Goal: Information Seeking & Learning: Check status

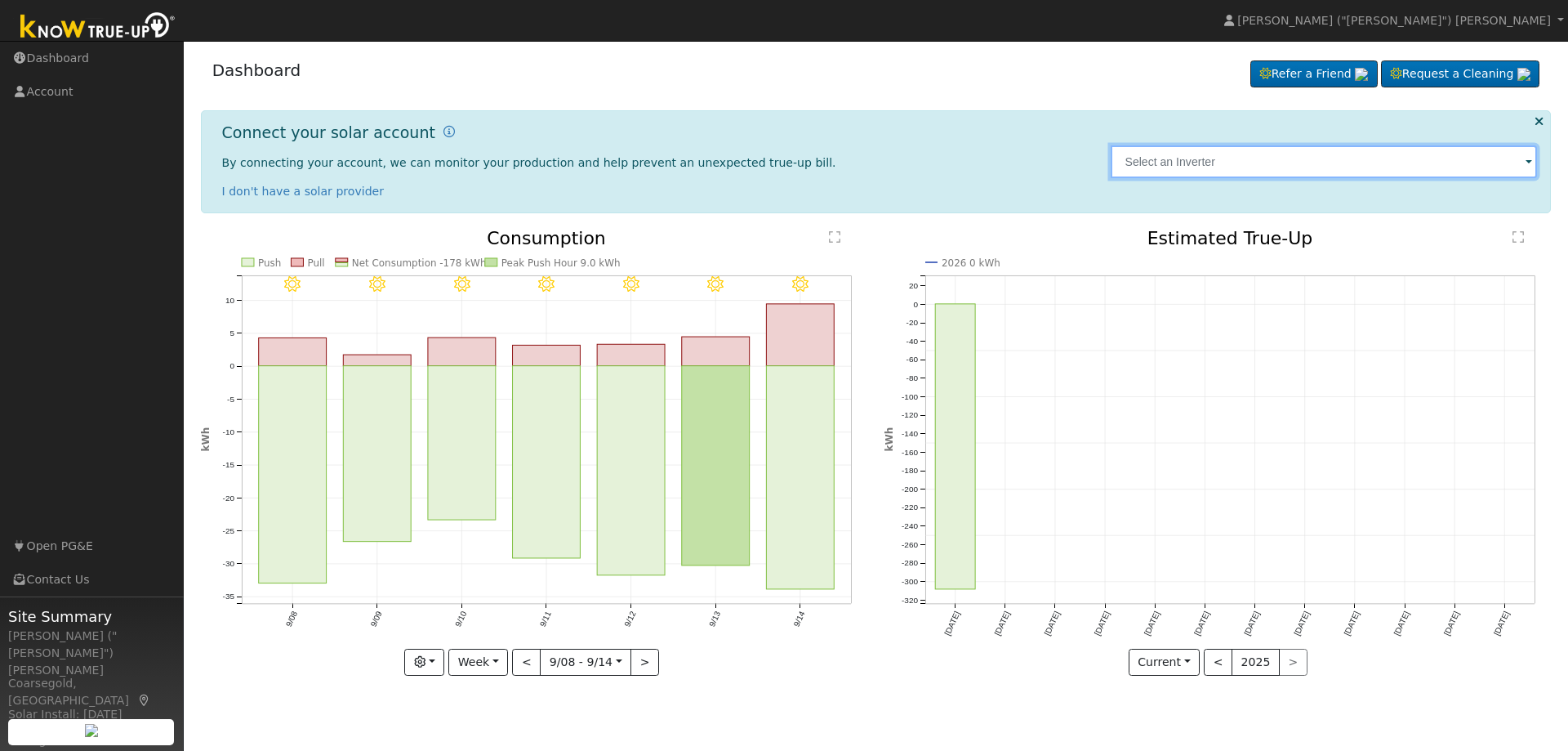
click at [1219, 168] on input "text" at bounding box center [1324, 162] width 427 height 33
click at [1145, 153] on input "text" at bounding box center [1324, 162] width 427 height 33
click at [1218, 162] on input "text" at bounding box center [1324, 162] width 427 height 33
click at [444, 132] on icon at bounding box center [449, 132] width 12 height 12
click at [1164, 164] on input "text" at bounding box center [1324, 162] width 427 height 33
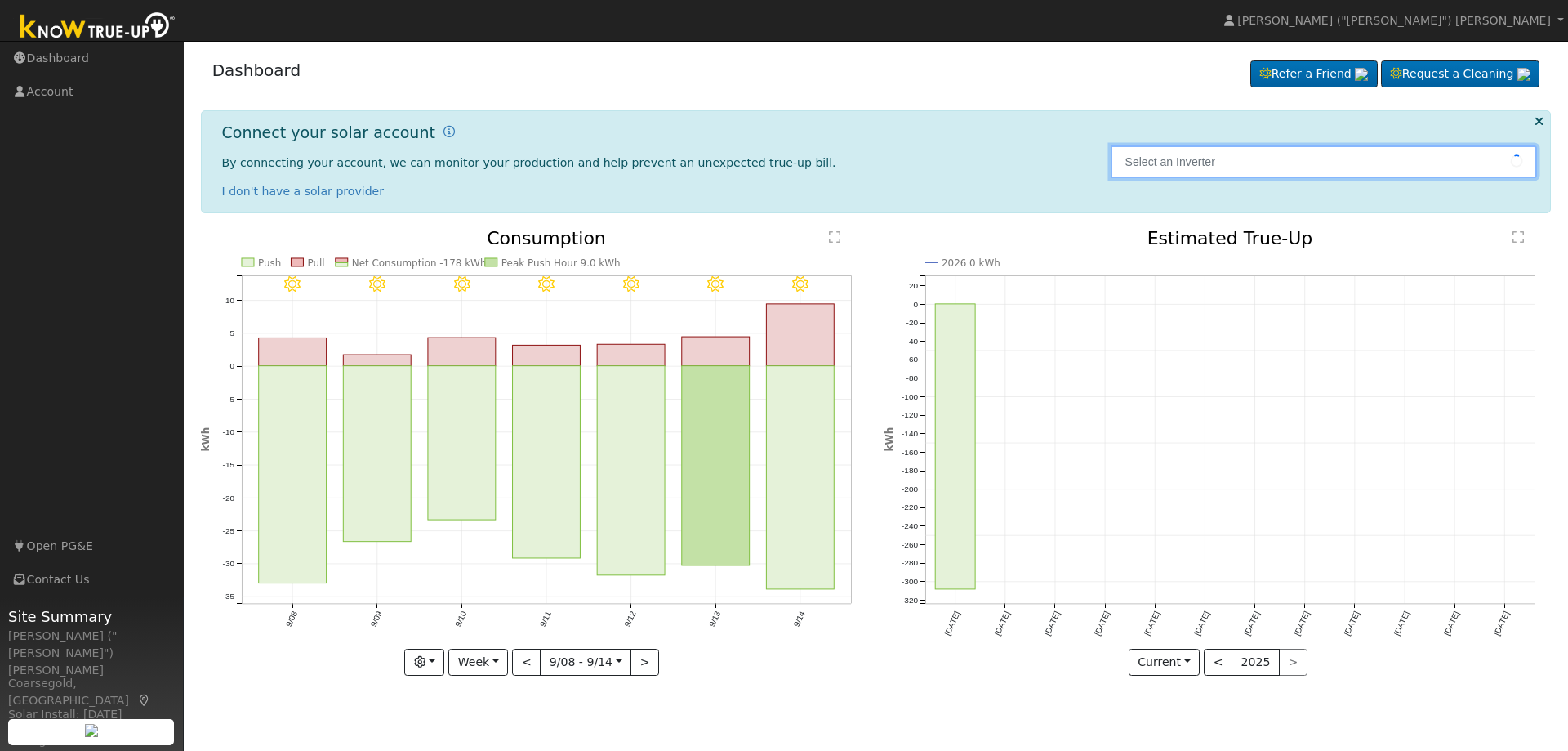
click at [1155, 159] on input "text" at bounding box center [1324, 162] width 427 height 33
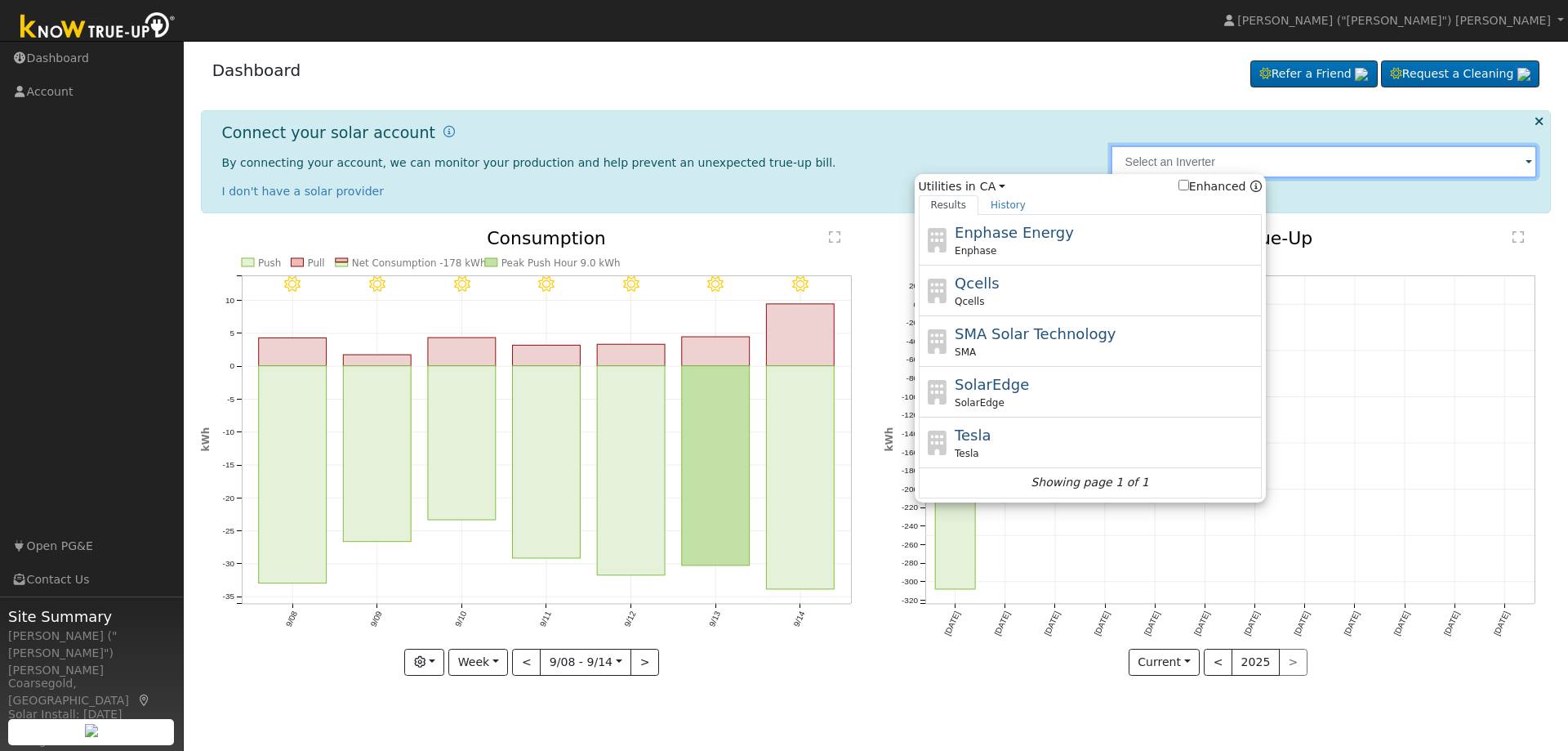
click at [1155, 159] on input "text" at bounding box center [1324, 162] width 427 height 33
click at [998, 205] on link "History" at bounding box center [1007, 205] width 59 height 19
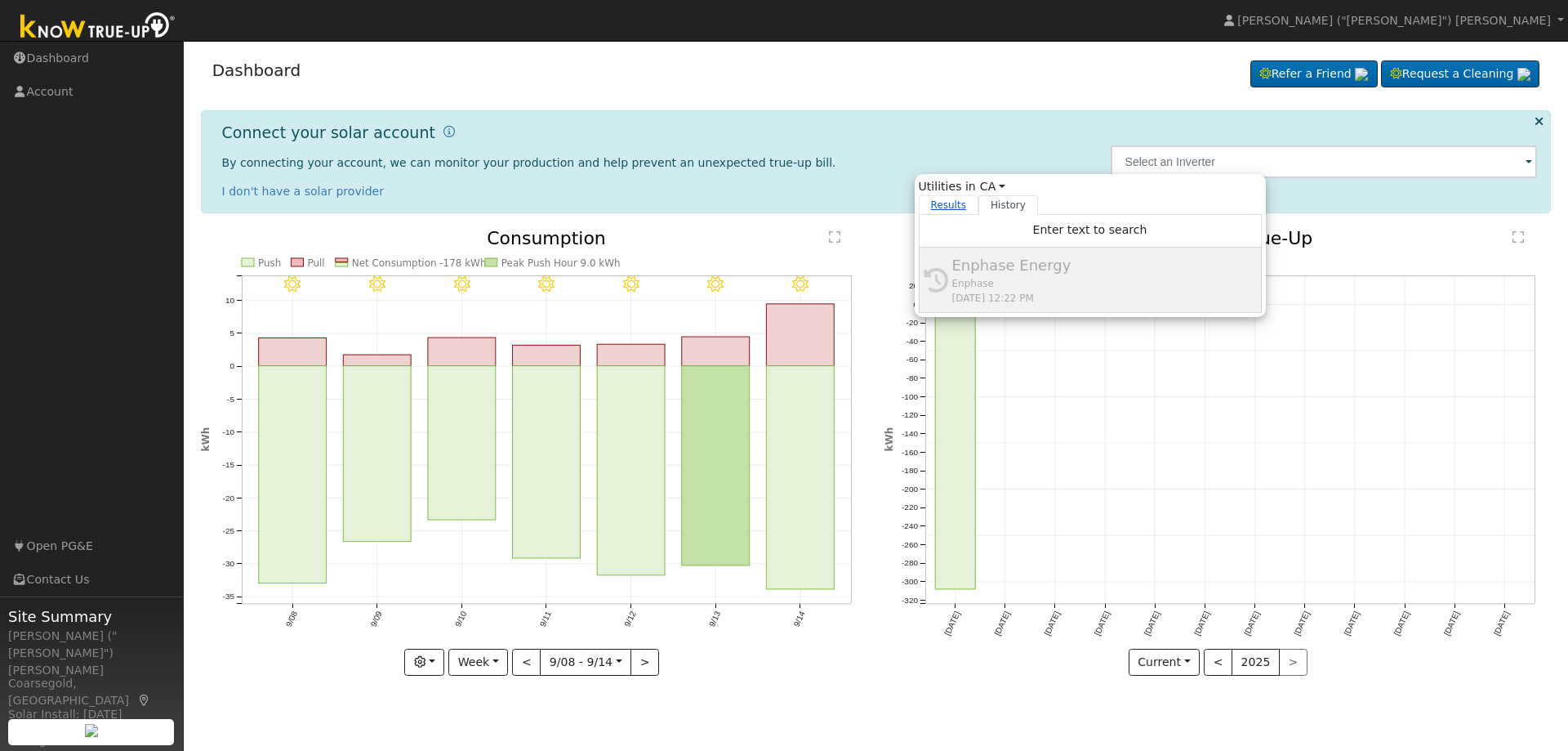
click at [954, 203] on link "Results" at bounding box center [949, 205] width 60 height 19
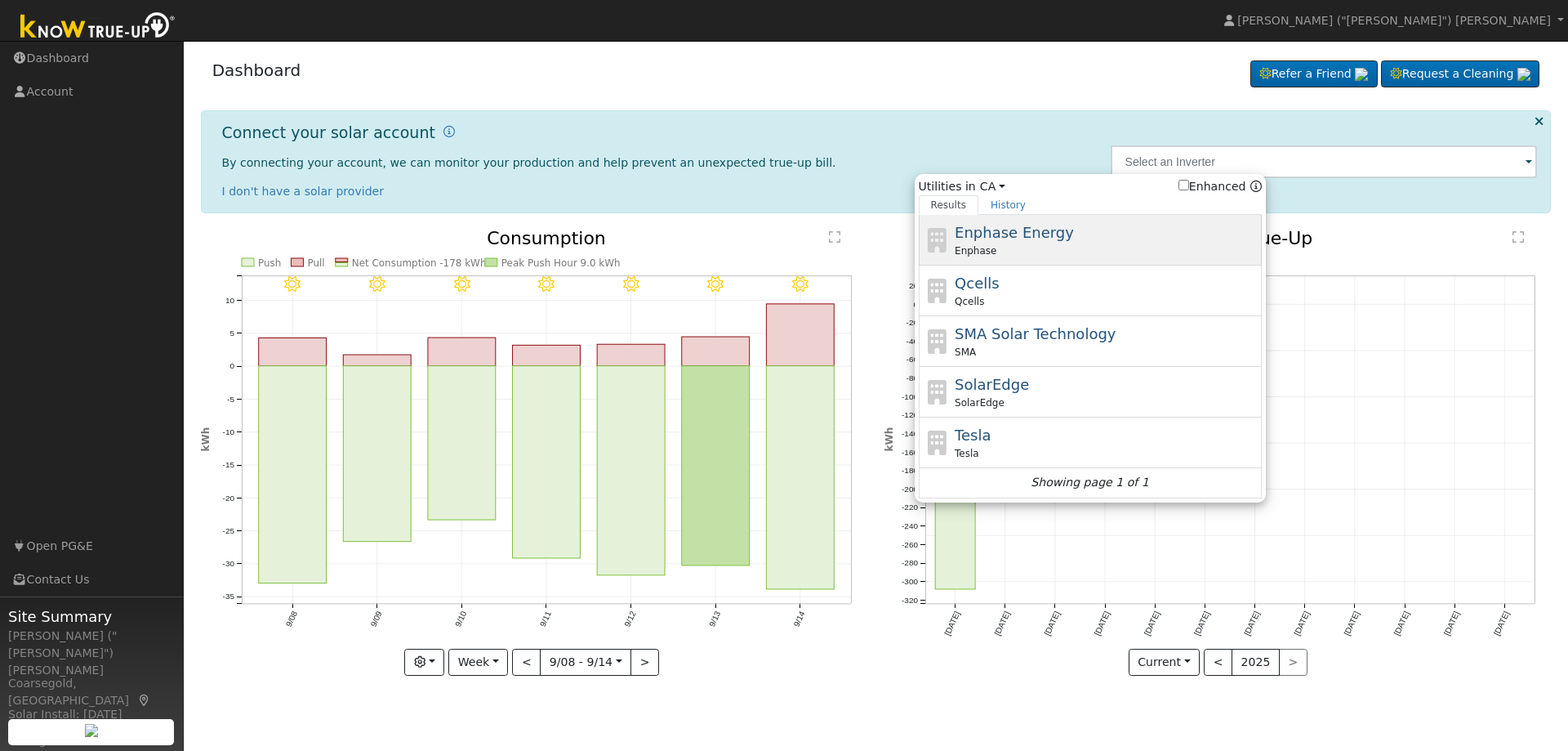
click at [1007, 238] on span "Enphase Energy" at bounding box center [1014, 232] width 120 height 17
type input "Enphase"
